Goal: Task Accomplishment & Management: Complete application form

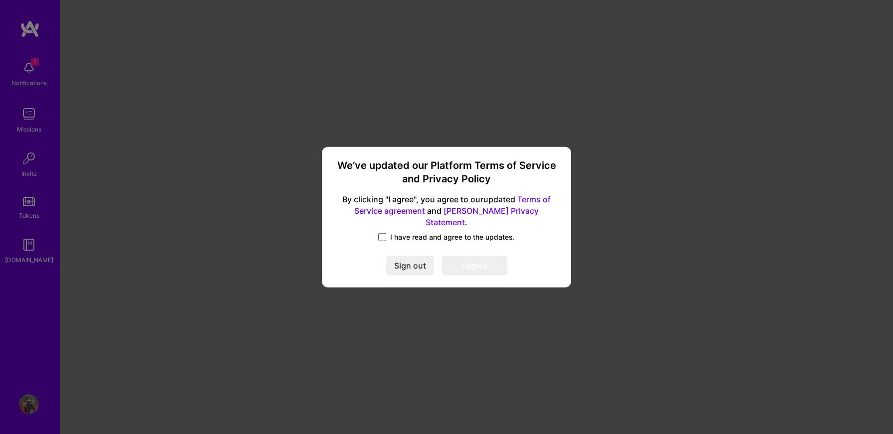
click at [384, 233] on span at bounding box center [382, 237] width 8 height 8
click at [0, 0] on input "I have read and agree to the updates." at bounding box center [0, 0] width 0 height 0
click at [465, 263] on button "I agree" at bounding box center [474, 266] width 65 height 20
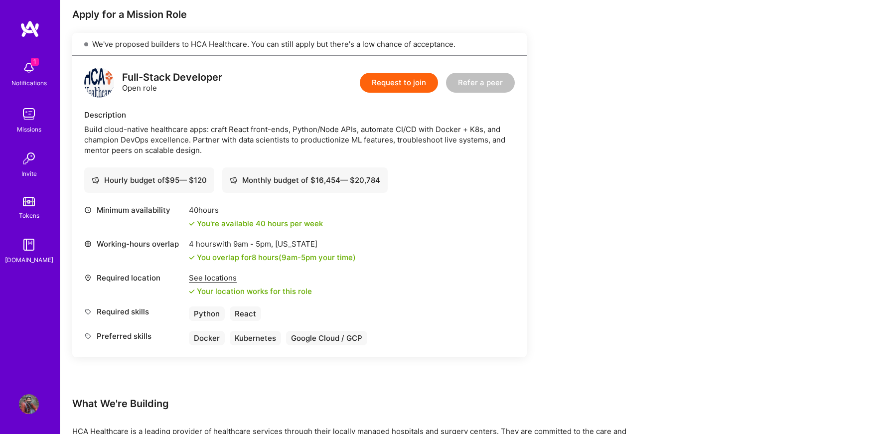
scroll to position [215, 0]
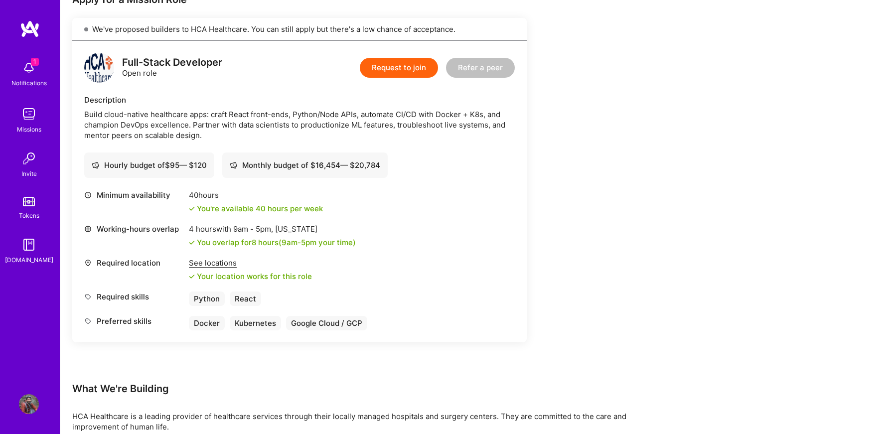
click at [410, 62] on button "Request to join" at bounding box center [399, 68] width 78 height 20
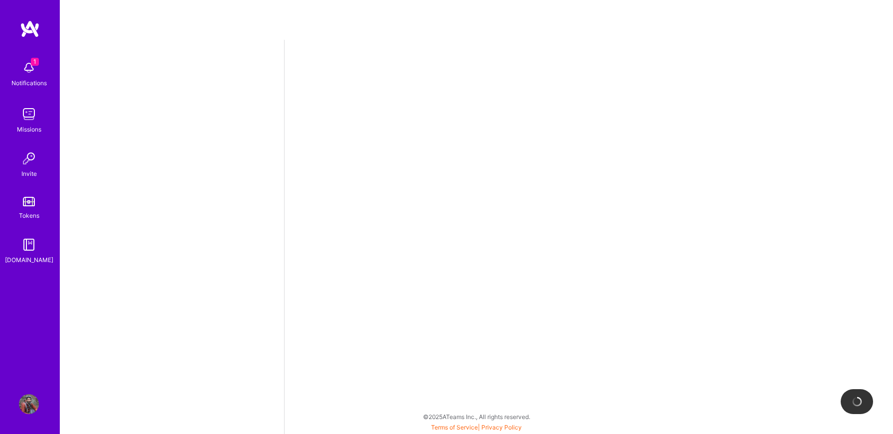
select select "US"
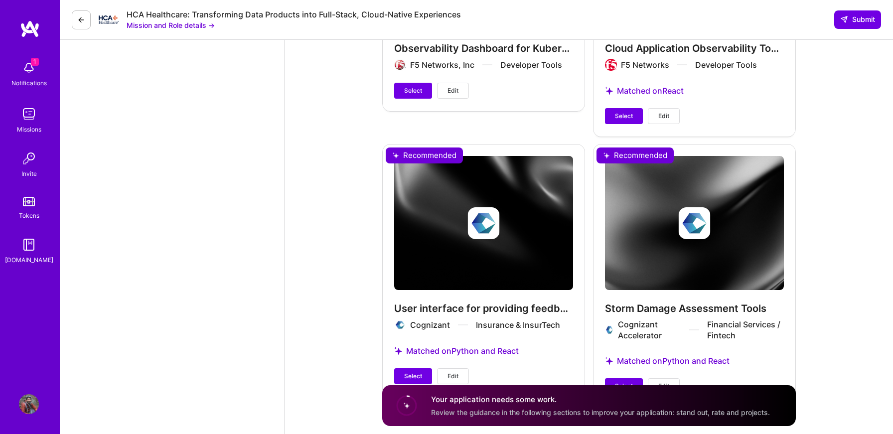
scroll to position [1852, 0]
